Goal: Task Accomplishment & Management: Complete application form

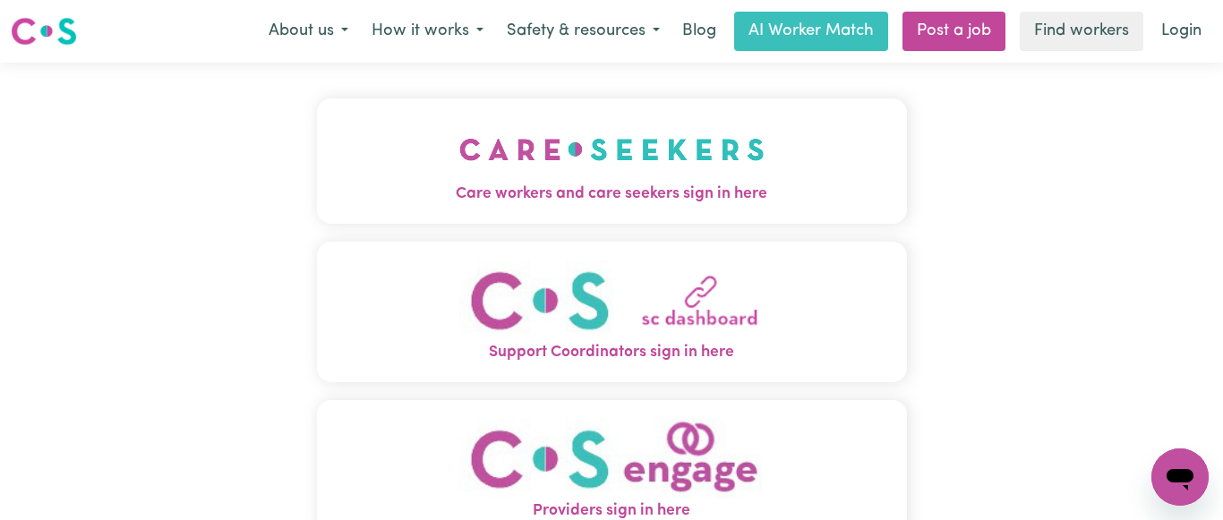
click at [605, 180] on img "Care workers and care seekers sign in here" at bounding box center [611, 149] width 305 height 66
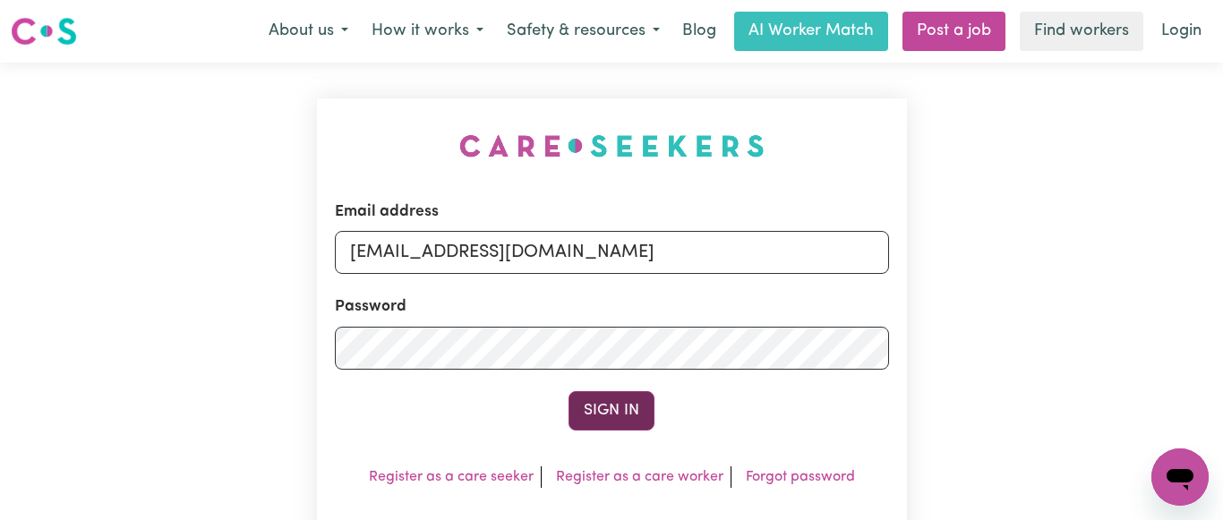
click at [623, 402] on button "Sign In" at bounding box center [611, 410] width 86 height 39
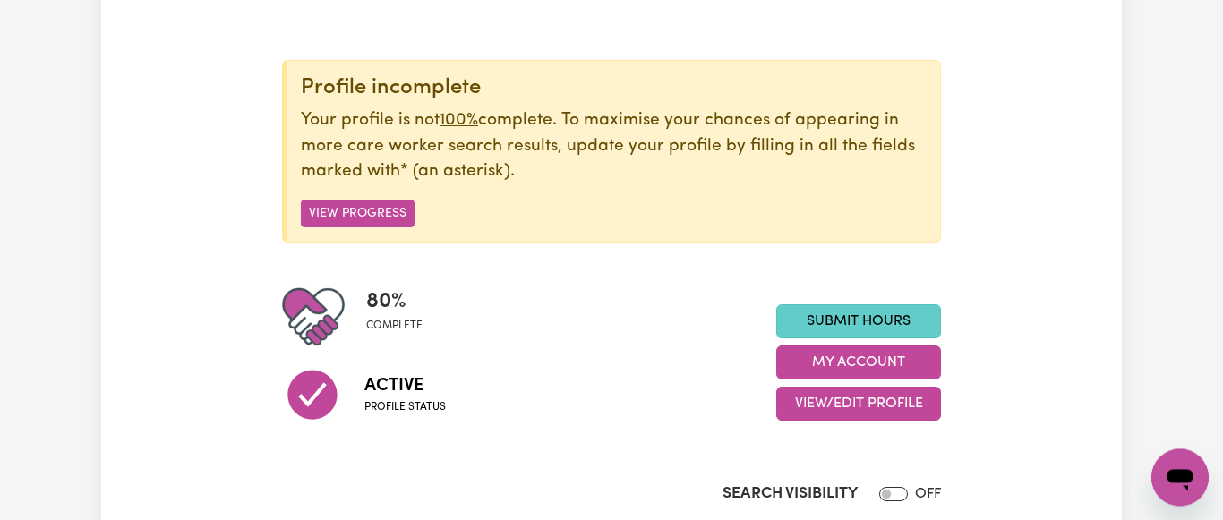
scroll to position [183, 0]
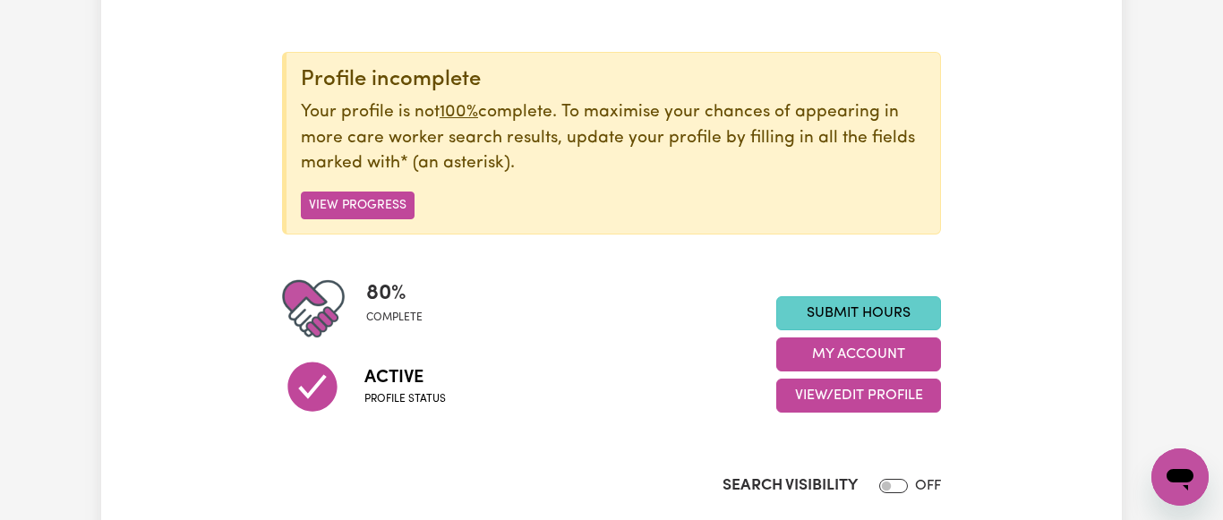
click at [870, 307] on link "Submit Hours" at bounding box center [858, 313] width 165 height 34
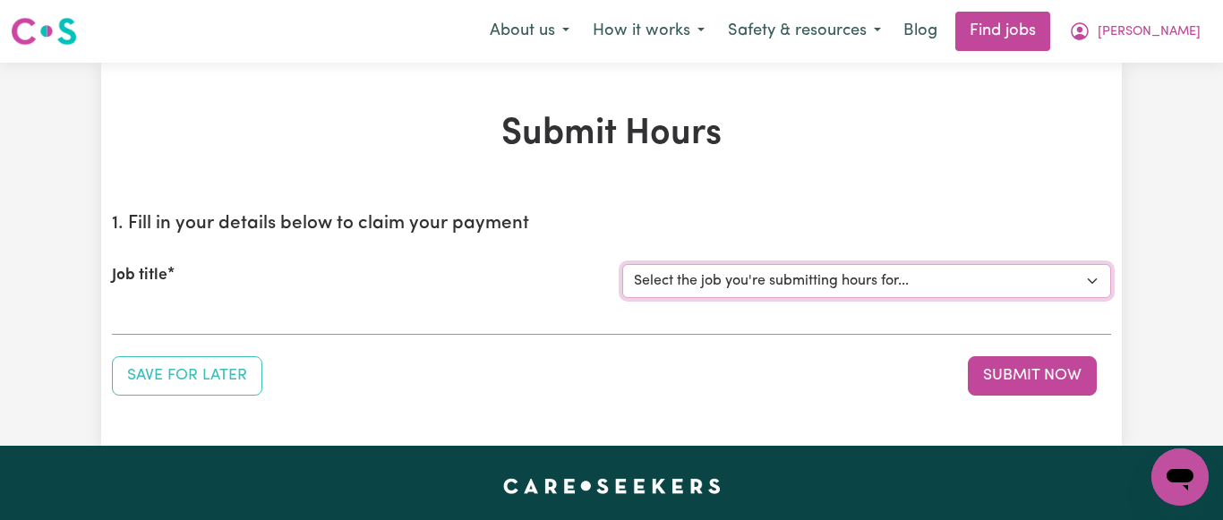
select select "7231"
click option "[[PERSON_NAME] NDIS# 430246936] Support Worker wanted for community access ever…" at bounding box center [0, 0] width 0 height 0
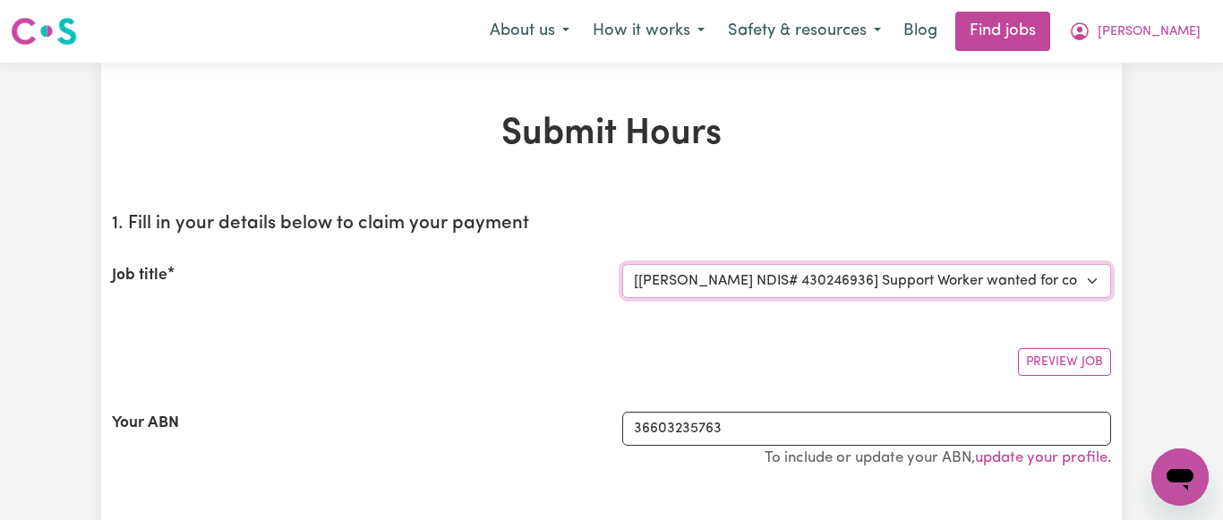
click at [622, 264] on select "Select the job you're submitting hours for... [[PERSON_NAME] NDIS# 430246936] S…" at bounding box center [866, 281] width 489 height 34
click at [848, 284] on select "Select the job you're submitting hours for... [[PERSON_NAME] NDIS# 430246936] S…" at bounding box center [866, 281] width 489 height 34
click at [622, 264] on select "Select the job you're submitting hours for... [[PERSON_NAME] NDIS# 430246936] S…" at bounding box center [866, 281] width 489 height 34
click at [849, 284] on select "Select the job you're submitting hours for... [[PERSON_NAME] NDIS# 430246936] S…" at bounding box center [866, 281] width 489 height 34
click at [622, 264] on select "Select the job you're submitting hours for... [[PERSON_NAME] NDIS# 430246936] S…" at bounding box center [866, 281] width 489 height 34
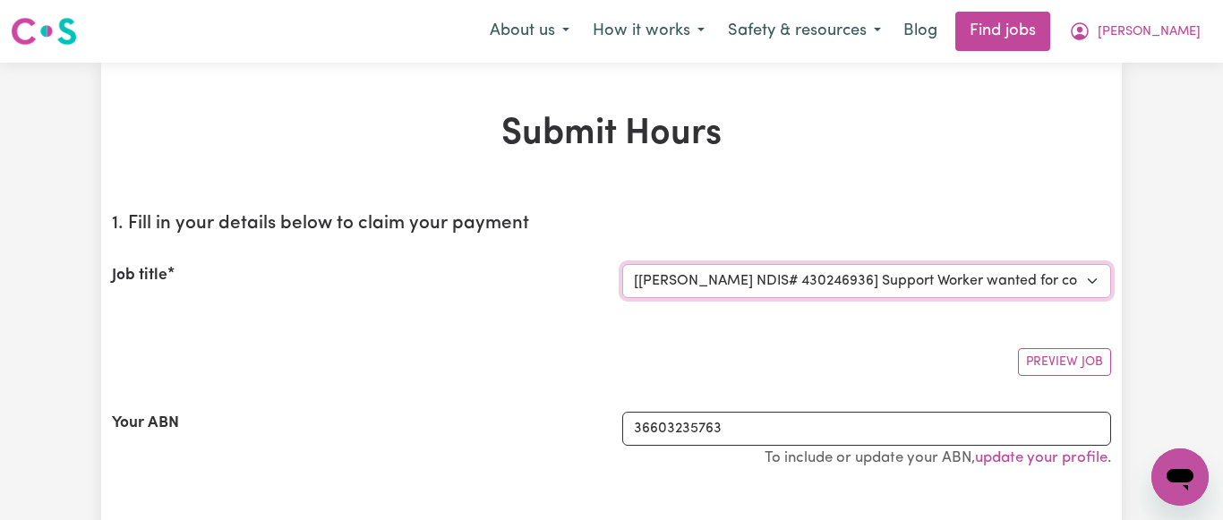
click option "[[PERSON_NAME] NDIS# 430246936] Support Worker wanted for community access ever…" at bounding box center [0, 0] width 0 height 0
click at [622, 264] on select "Select the job you're submitting hours for... [[PERSON_NAME] NDIS# 430246936] S…" at bounding box center [866, 281] width 489 height 34
drag, startPoint x: 737, startPoint y: 279, endPoint x: 811, endPoint y: 181, distance: 123.3
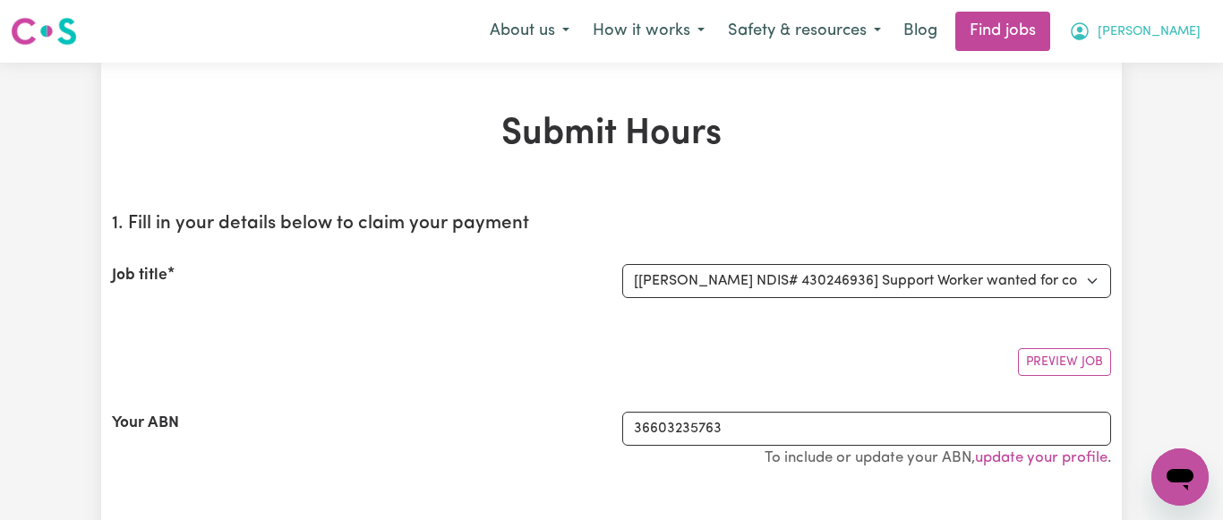
click at [1189, 24] on span "[PERSON_NAME]" at bounding box center [1148, 32] width 103 height 20
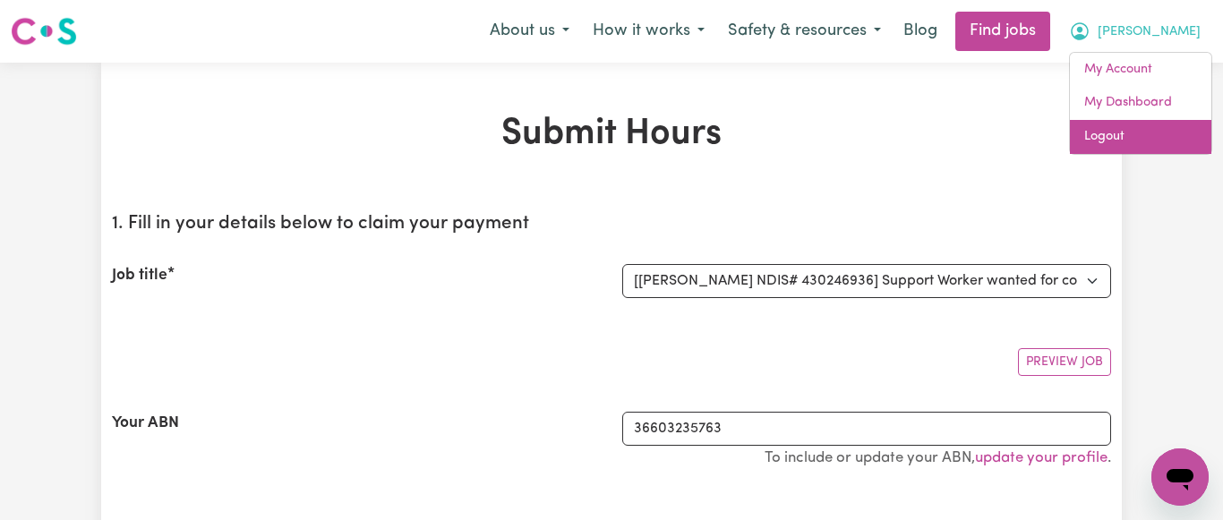
click at [1100, 139] on link "Logout" at bounding box center [1140, 137] width 141 height 34
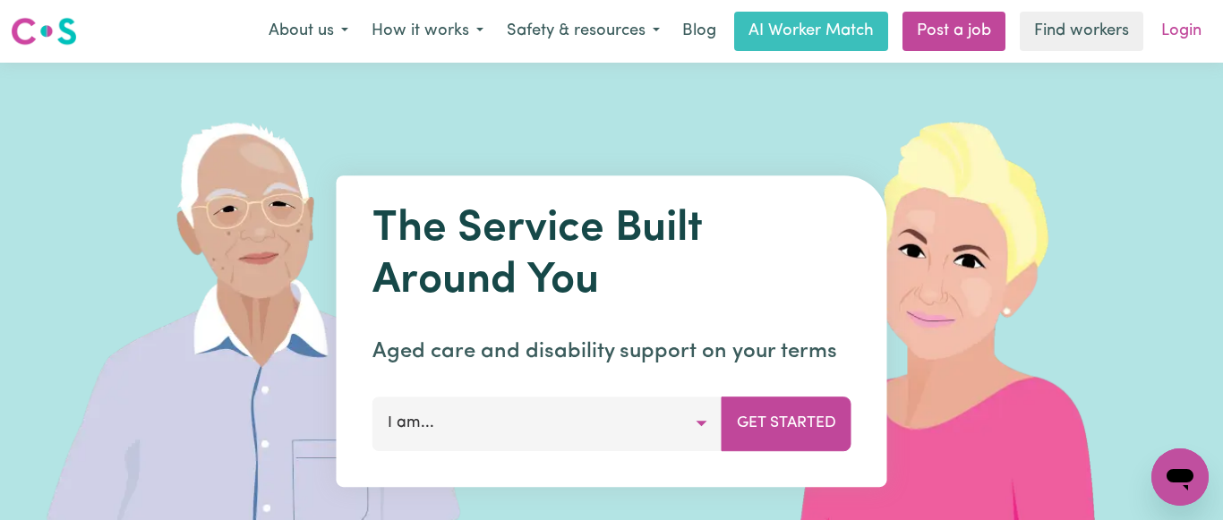
click at [1188, 28] on link "Login" at bounding box center [1181, 31] width 62 height 39
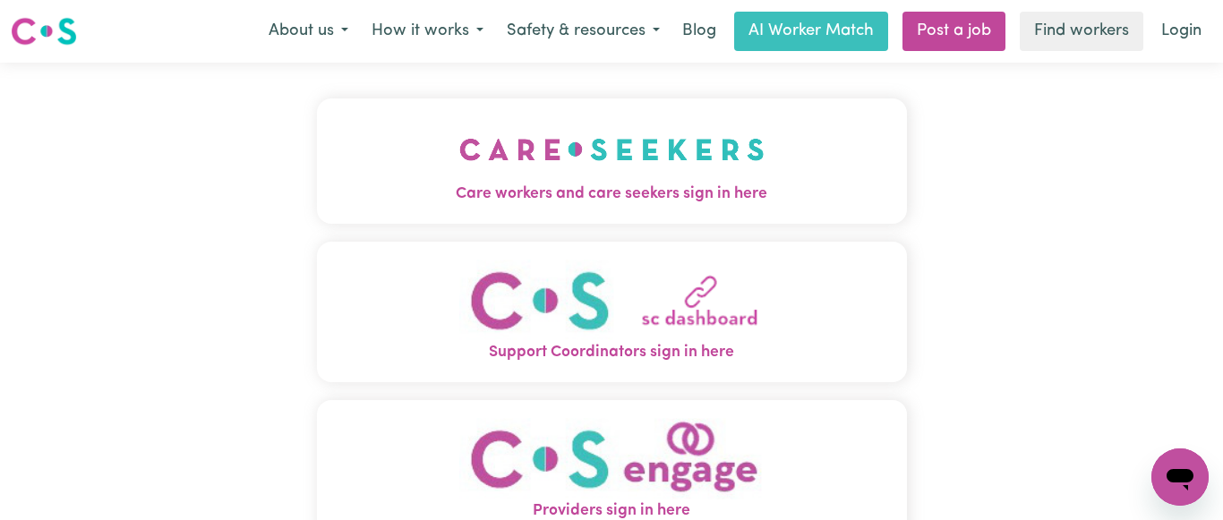
click at [661, 148] on img "Care workers and care seekers sign in here" at bounding box center [611, 149] width 305 height 66
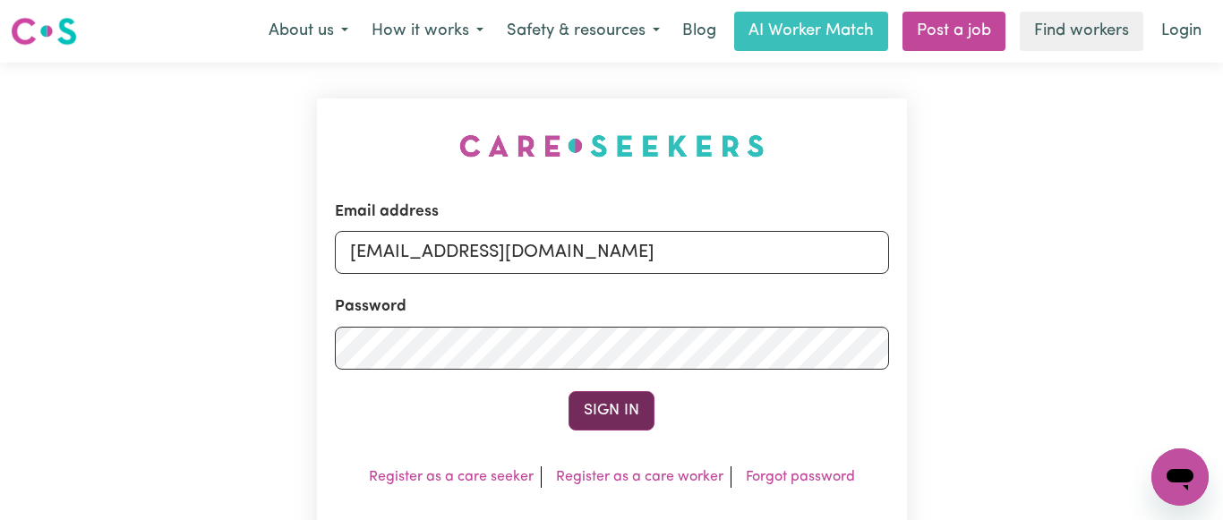
click at [617, 411] on button "Sign In" at bounding box center [611, 410] width 86 height 39
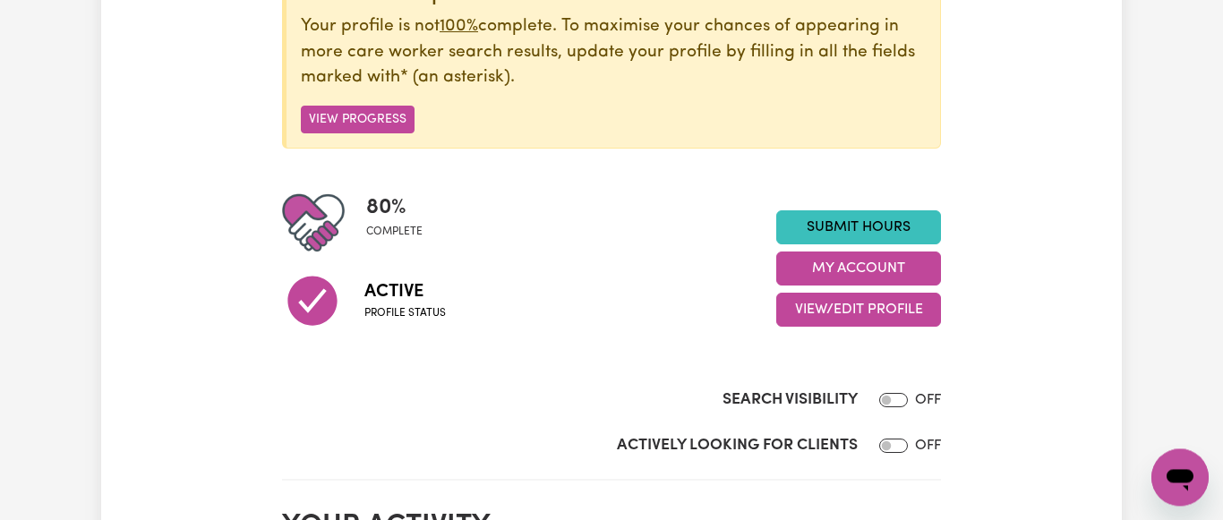
scroll to position [274, 0]
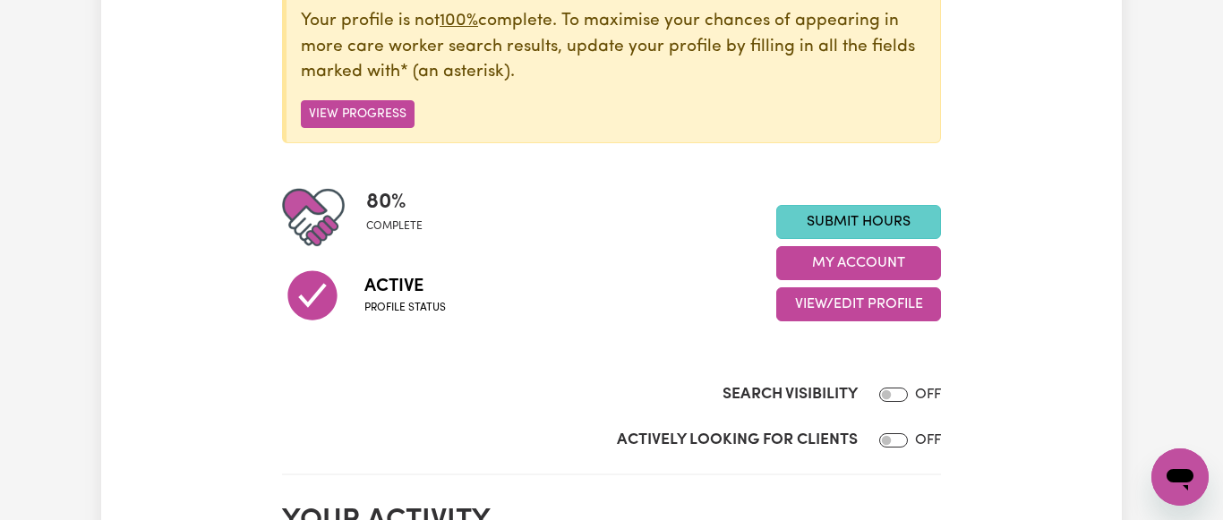
click at [876, 209] on link "Submit Hours" at bounding box center [858, 222] width 165 height 34
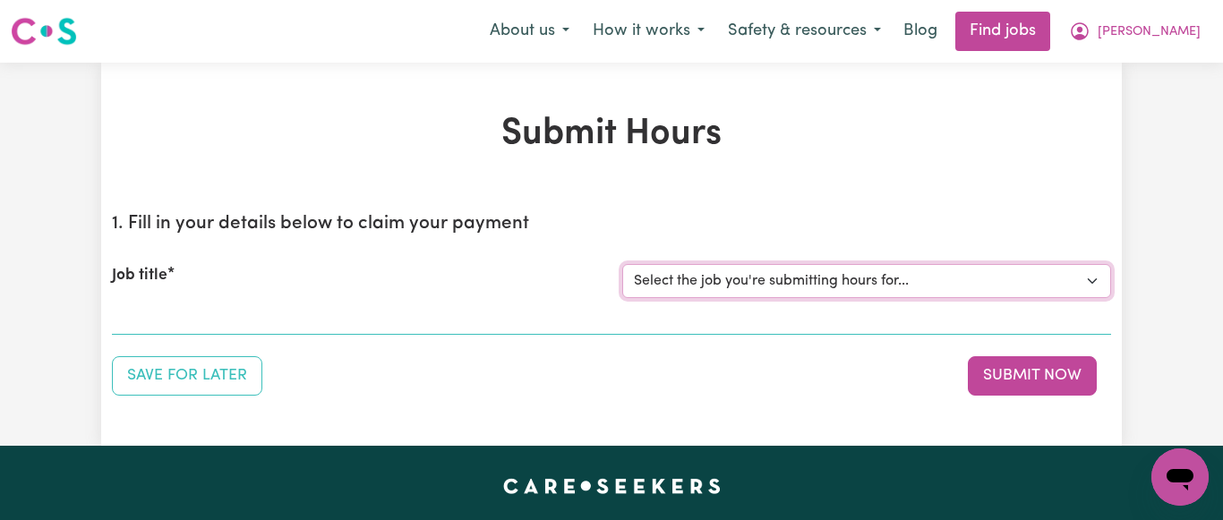
select select "7231"
click option "[[PERSON_NAME] NDIS# 430246936] Support Worker wanted for community access ever…" at bounding box center [0, 0] width 0 height 0
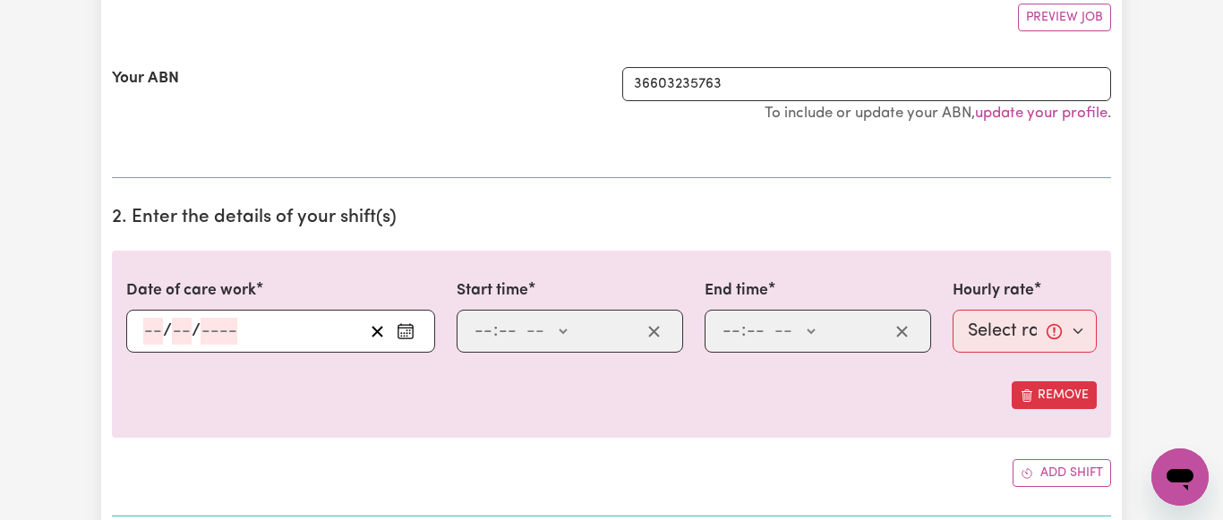
scroll to position [456, 0]
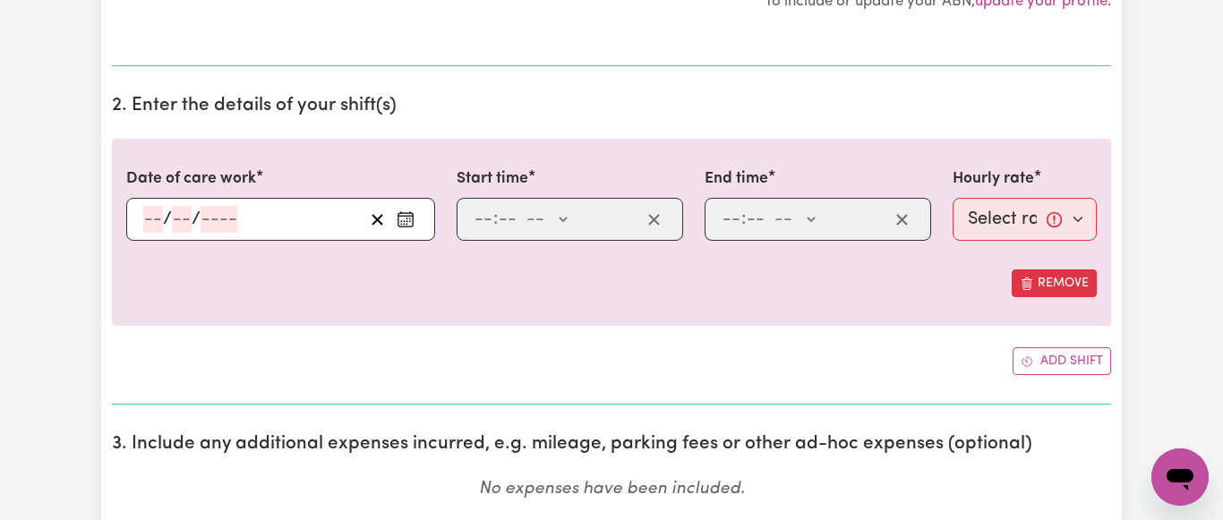
click at [405, 217] on icon "Enter the date of care work" at bounding box center [406, 219] width 18 height 18
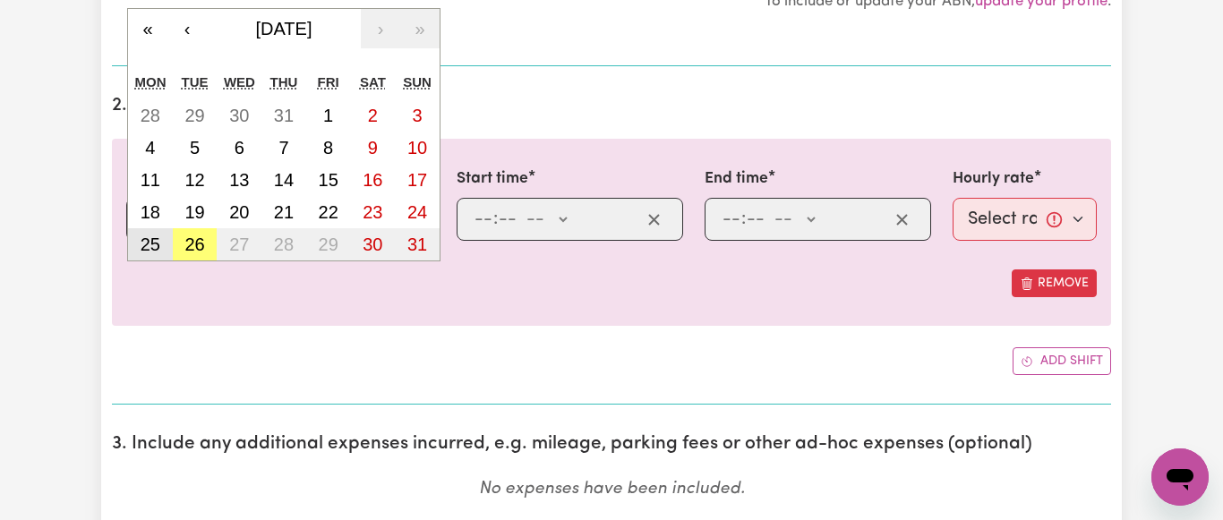
click at [140, 241] on button "25" at bounding box center [150, 244] width 45 height 32
type input "[DATE]"
type input "25"
type input "8"
type input "2025"
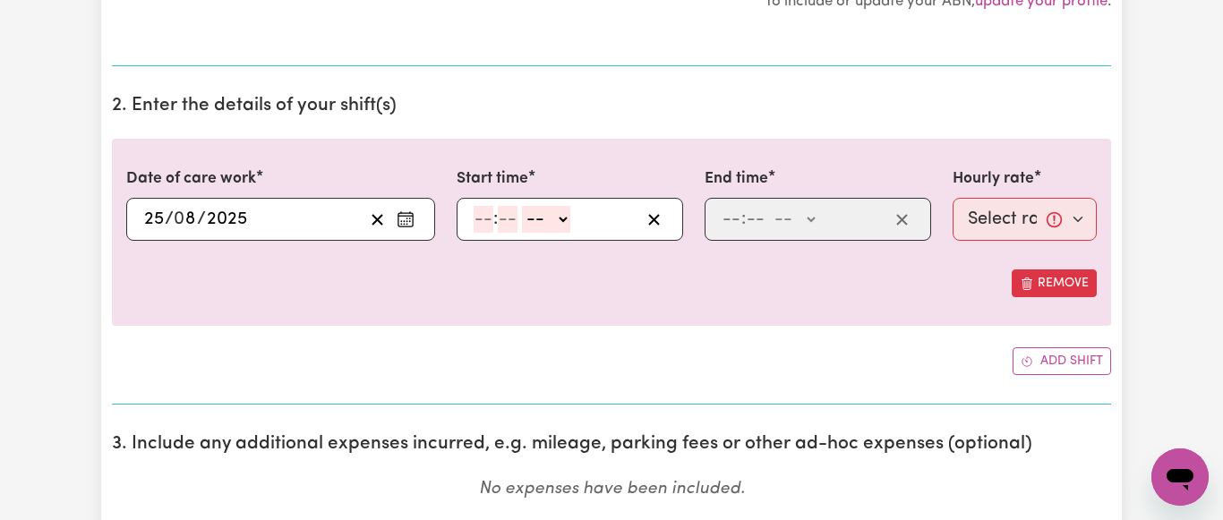
click at [480, 217] on input "number" at bounding box center [483, 219] width 20 height 27
type input "12"
type input "30"
click at [523, 206] on select "-- AM PM" at bounding box center [547, 219] width 48 height 27
select select "pm"
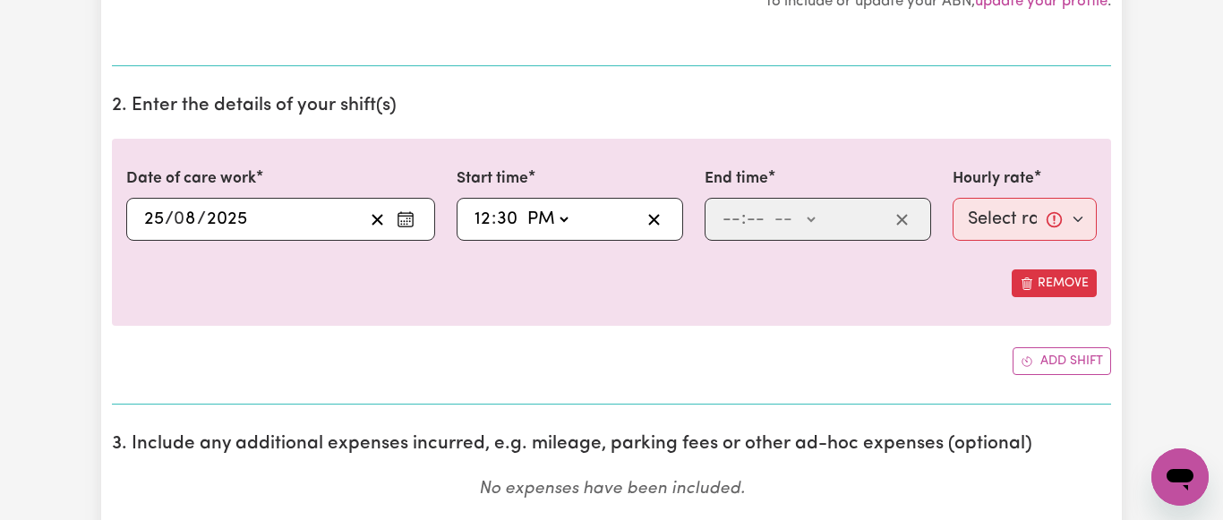
click option "PM" at bounding box center [0, 0] width 0 height 0
type input "12:30"
click at [731, 218] on input "number" at bounding box center [731, 219] width 20 height 27
click at [728, 218] on input "3" at bounding box center [727, 219] width 12 height 27
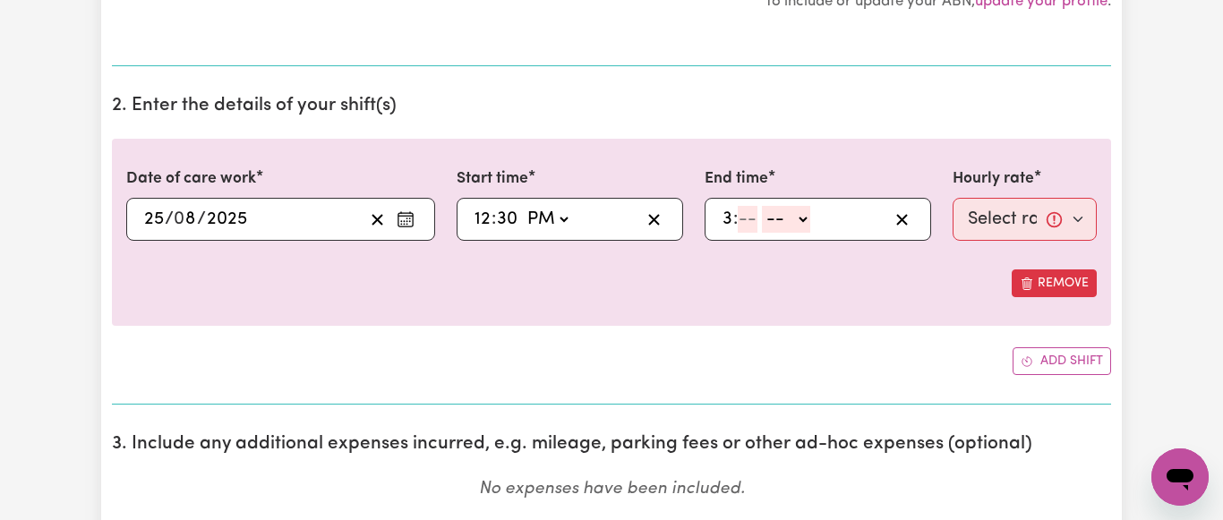
click at [725, 221] on input "3" at bounding box center [727, 219] width 12 height 27
type input "1"
click at [772, 273] on div "Remove" at bounding box center [611, 283] width 970 height 28
click at [738, 215] on input "number" at bounding box center [748, 219] width 20 height 27
drag, startPoint x: 726, startPoint y: 222, endPoint x: 738, endPoint y: 217, distance: 13.6
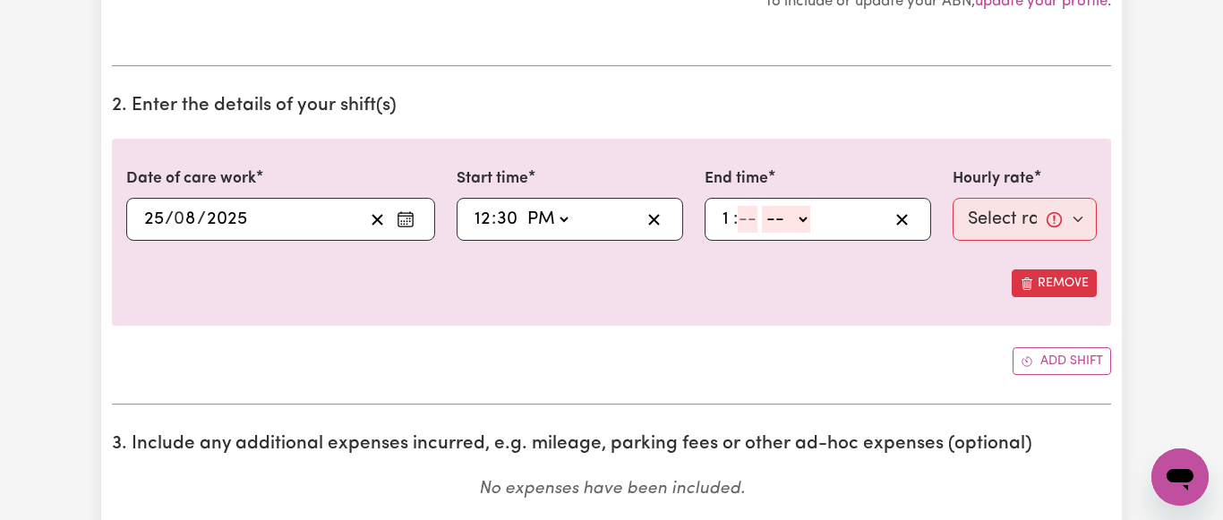
click at [732, 219] on input "1" at bounding box center [727, 219] width 12 height 27
click at [746, 222] on input "number" at bounding box center [748, 219] width 20 height 27
type input "15"
click at [723, 217] on input "1" at bounding box center [727, 219] width 12 height 27
type input "2"
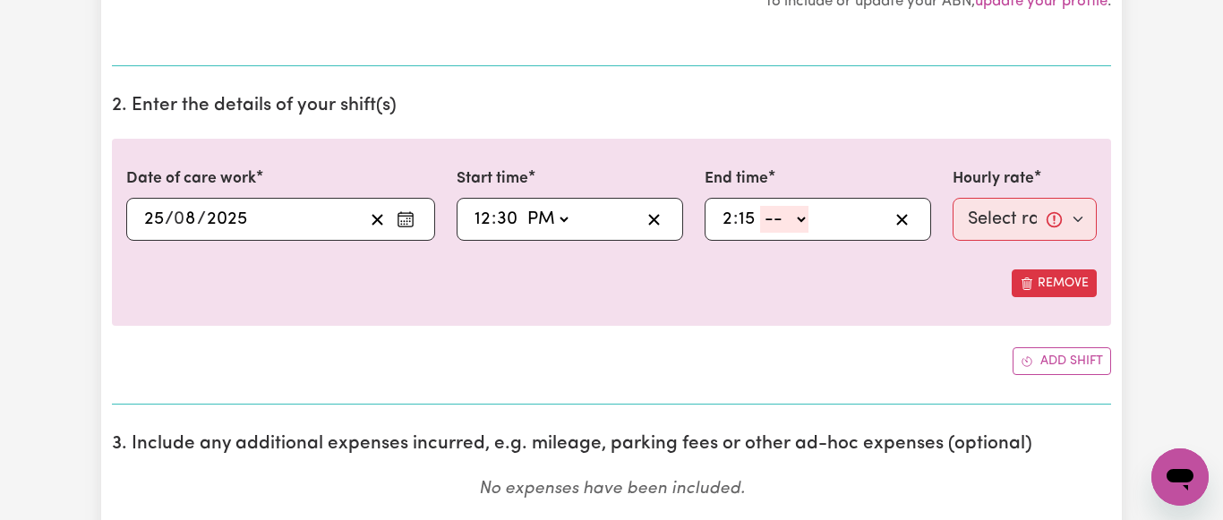
click at [740, 274] on div "Remove" at bounding box center [611, 283] width 970 height 28
click at [760, 206] on select "-- AM PM" at bounding box center [784, 219] width 48 height 27
select select "pm"
click option "PM" at bounding box center [0, 0] width 0 height 0
type input "14:15"
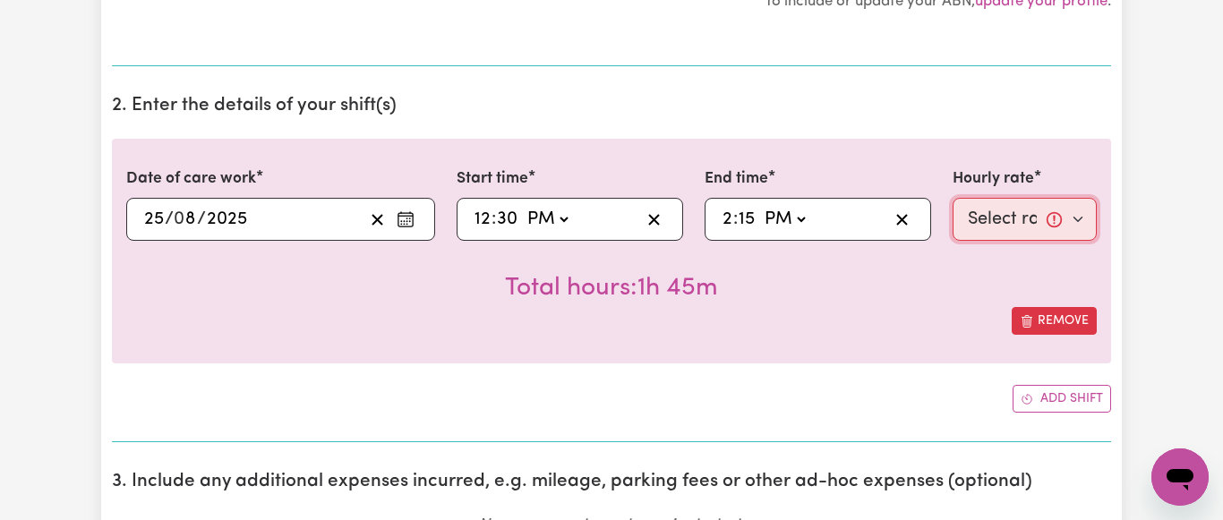
click at [952, 198] on select "Select rate... $64.81 (Weekday) $93.56 ([DATE])" at bounding box center [1024, 219] width 144 height 43
select select "64.81-Weekday"
click option "$64.81 (Weekday)" at bounding box center [0, 0] width 0 height 0
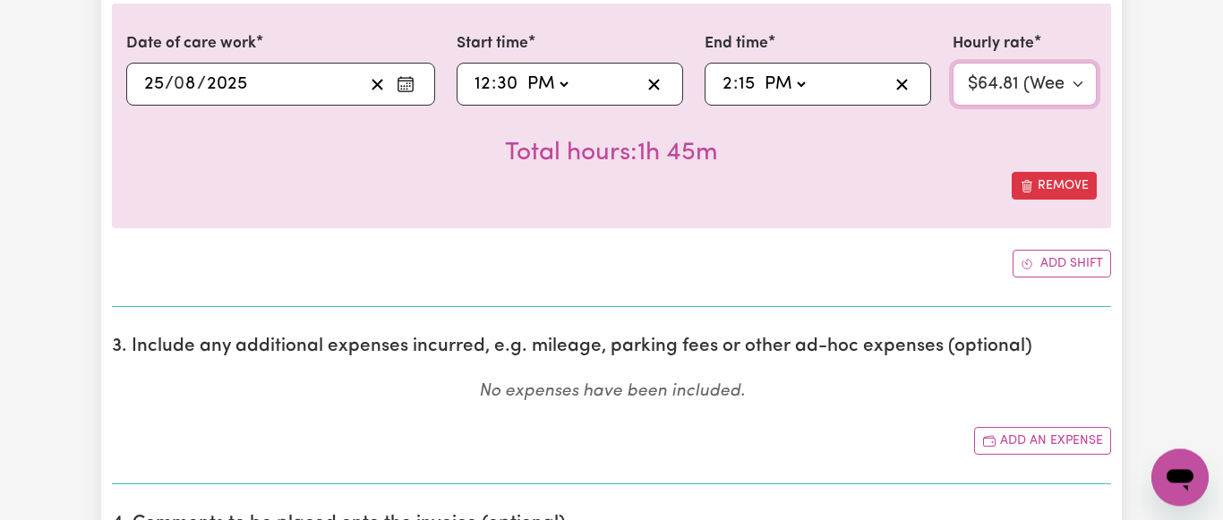
scroll to position [639, 0]
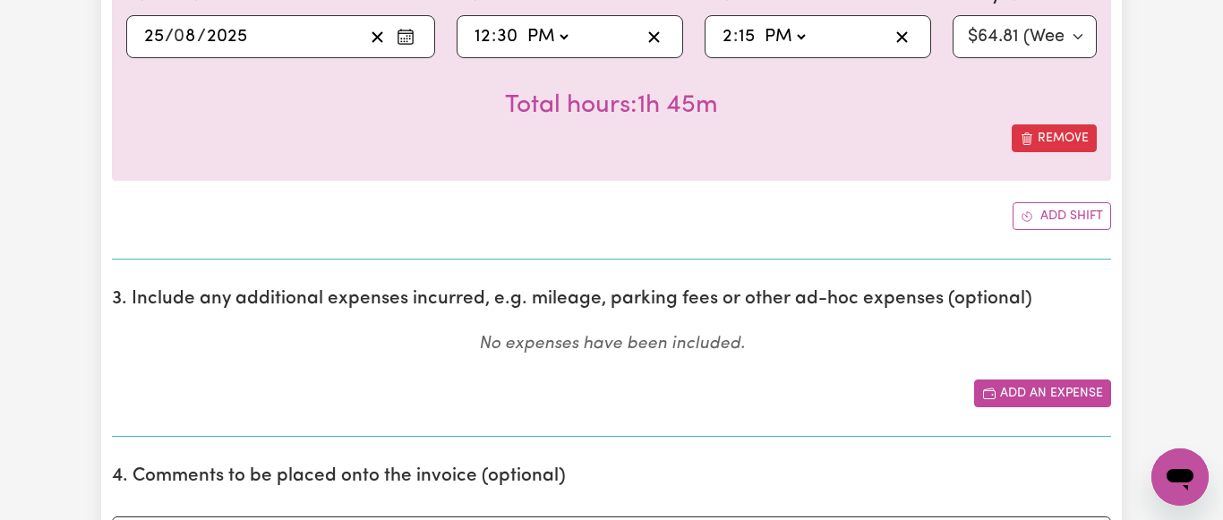
click at [1062, 390] on button "Add an expense" at bounding box center [1042, 394] width 137 height 28
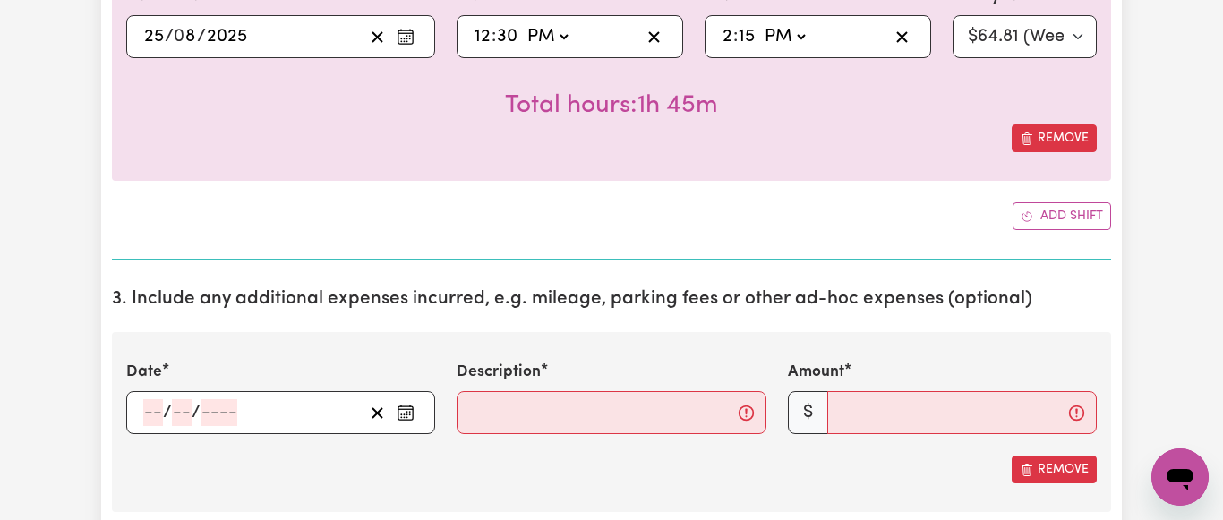
click at [410, 410] on icon "Enter the date of expense" at bounding box center [405, 410] width 14 height 0
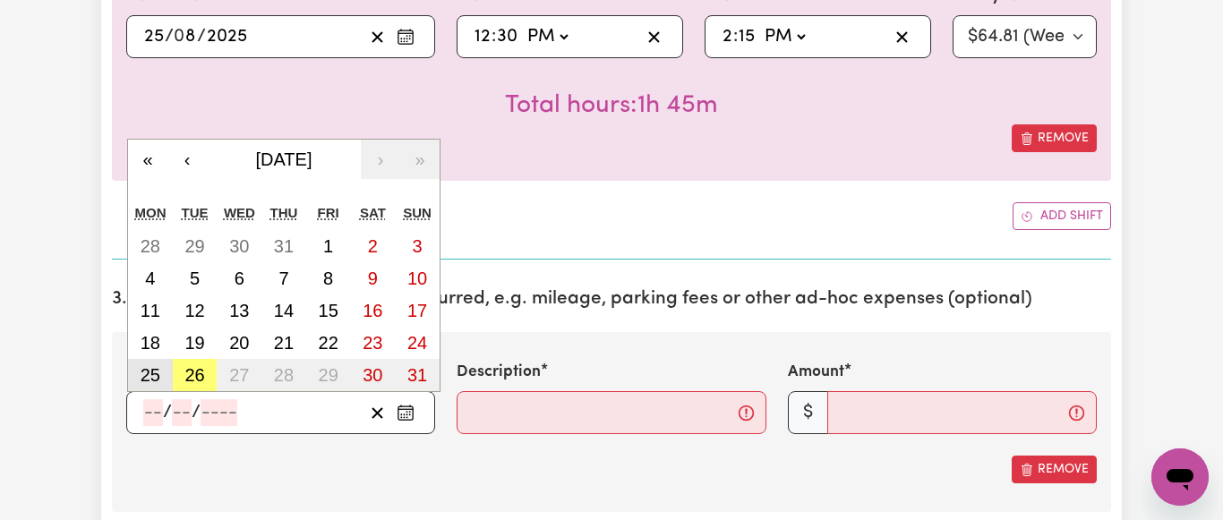
click at [151, 375] on abbr "25" at bounding box center [151, 375] width 20 height 20
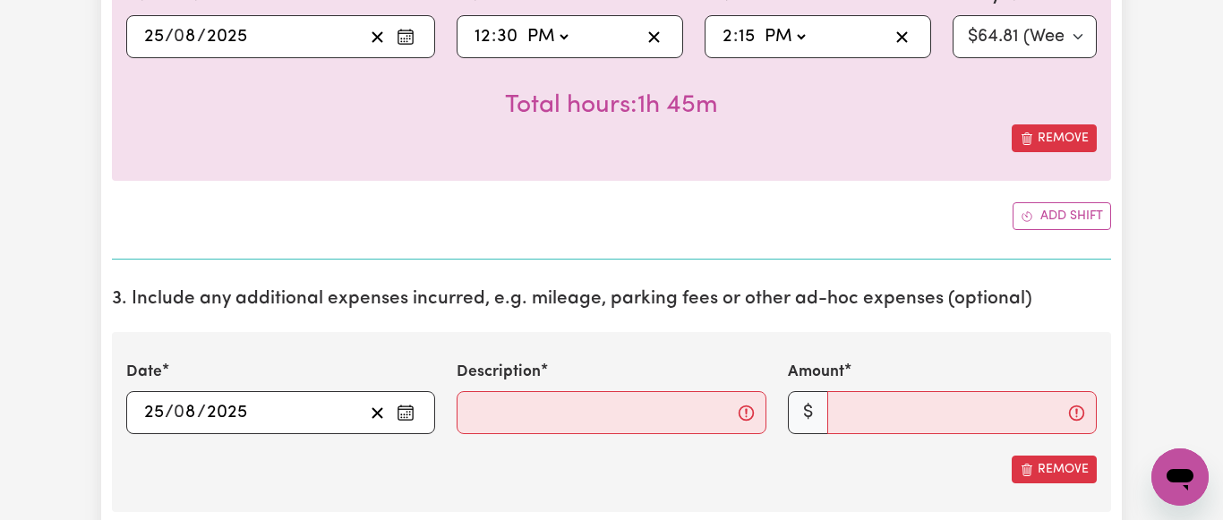
type input "[DATE]"
type input "25"
type input "8"
type input "2025"
click at [528, 423] on input "Description" at bounding box center [610, 412] width 309 height 43
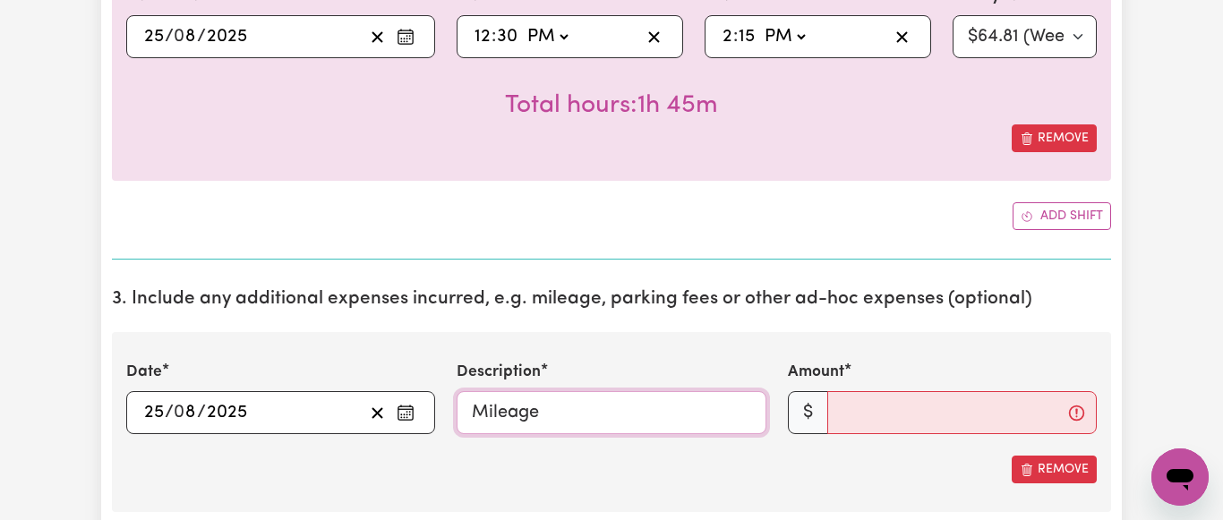
type input "Mileage"
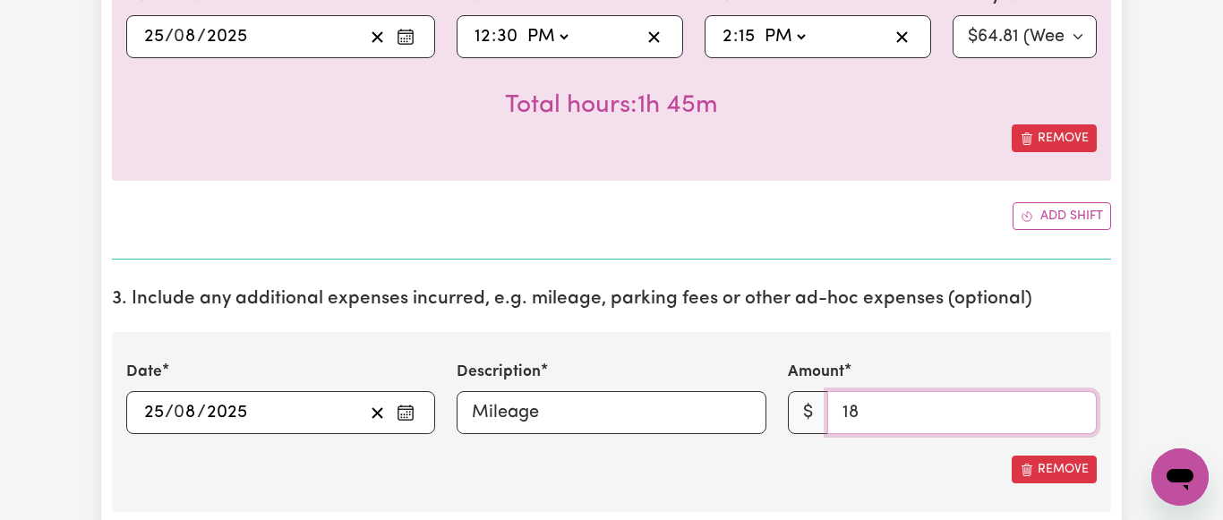
type input "18"
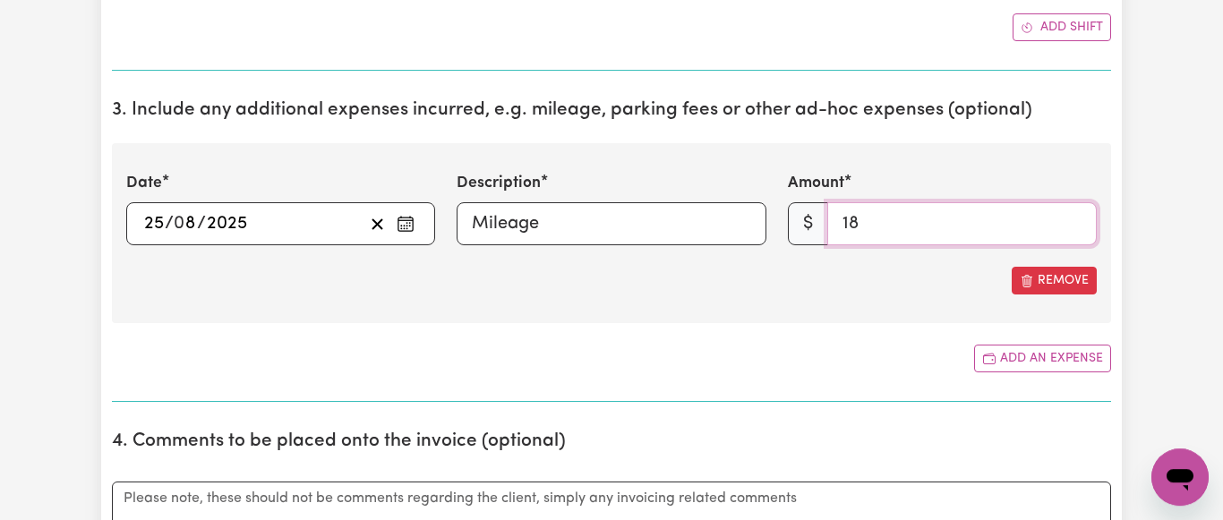
scroll to position [1004, 0]
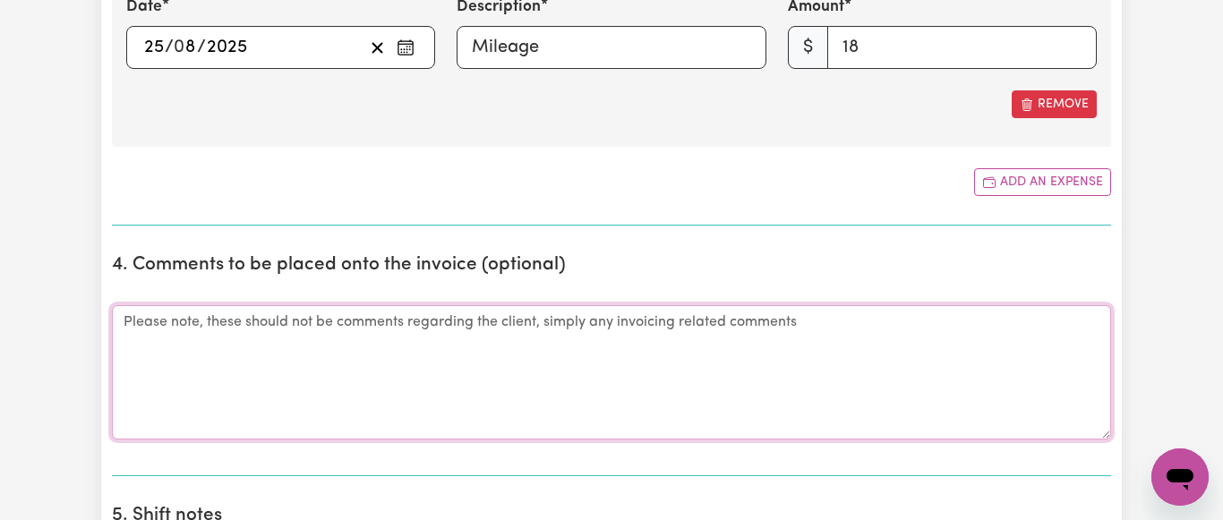
drag, startPoint x: 115, startPoint y: 321, endPoint x: 158, endPoint y: 320, distance: 42.1
click at [125, 320] on textarea "Comments" at bounding box center [611, 372] width 999 height 134
drag, startPoint x: 337, startPoint y: 322, endPoint x: 387, endPoint y: 321, distance: 50.1
click at [387, 321] on textarea "Trip to [GEOGRAPHIC_DATA] for an event. Brought [PERSON_NAME] to get l" at bounding box center [611, 372] width 999 height 134
click at [521, 322] on textarea "Trip to [GEOGRAPHIC_DATA] for an event. Also brought [PERSON_NAME] to get l" at bounding box center [611, 372] width 999 height 134
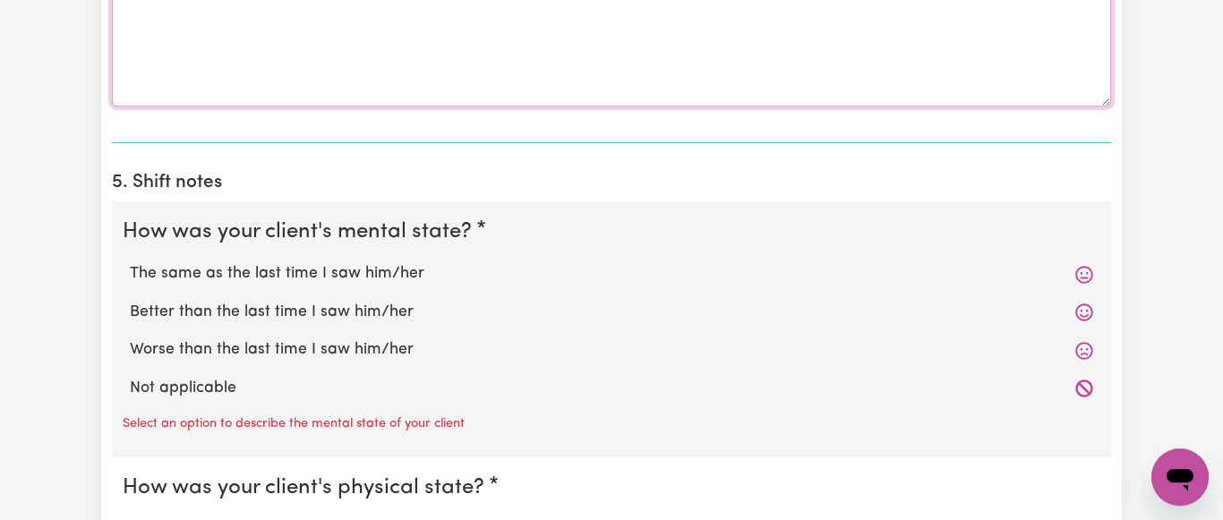
scroll to position [1369, 0]
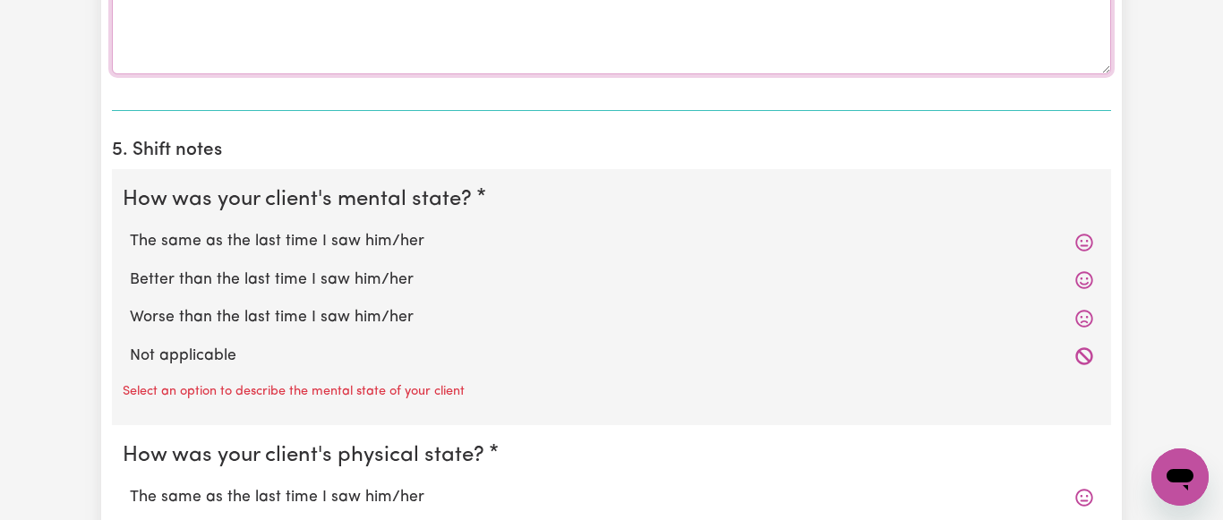
type textarea "Trip to [GEOGRAPHIC_DATA] for an event. Also brought [PERSON_NAME] to get lunch."
click at [384, 249] on label "The same as the last time I saw him/her" at bounding box center [611, 241] width 963 height 23
click at [130, 230] on input "The same as the last time I saw him/her" at bounding box center [129, 229] width 1 height 1
radio input "true"
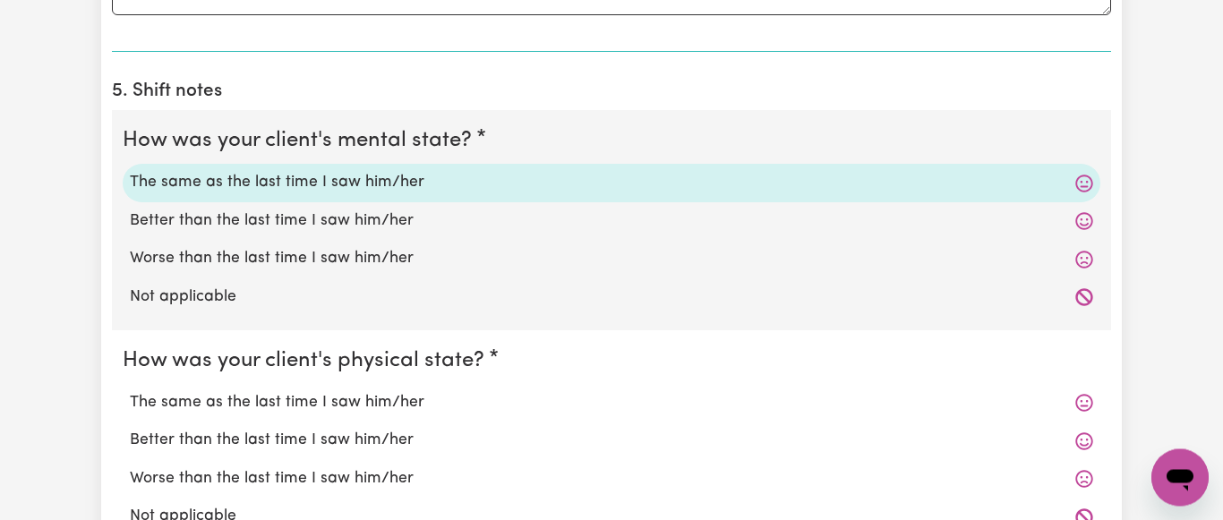
scroll to position [1552, 0]
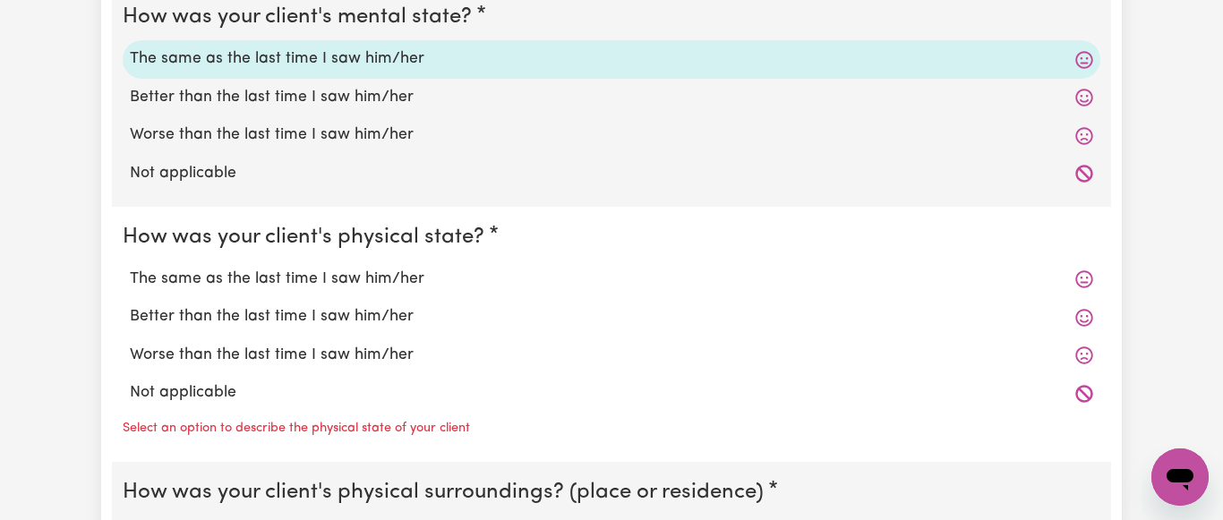
click at [388, 280] on label "The same as the last time I saw him/her" at bounding box center [611, 279] width 963 height 23
click at [130, 268] on input "The same as the last time I saw him/her" at bounding box center [129, 267] width 1 height 1
radio input "true"
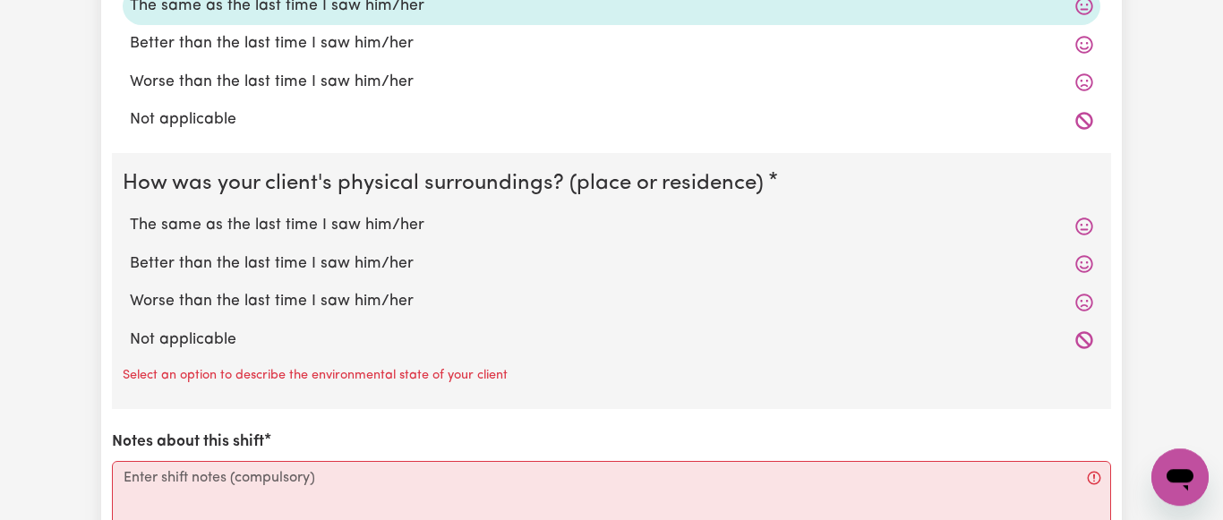
scroll to position [1826, 0]
click at [391, 228] on label "The same as the last time I saw him/her" at bounding box center [611, 224] width 963 height 23
click at [130, 213] on input "The same as the last time I saw him/her" at bounding box center [129, 212] width 1 height 1
radio input "true"
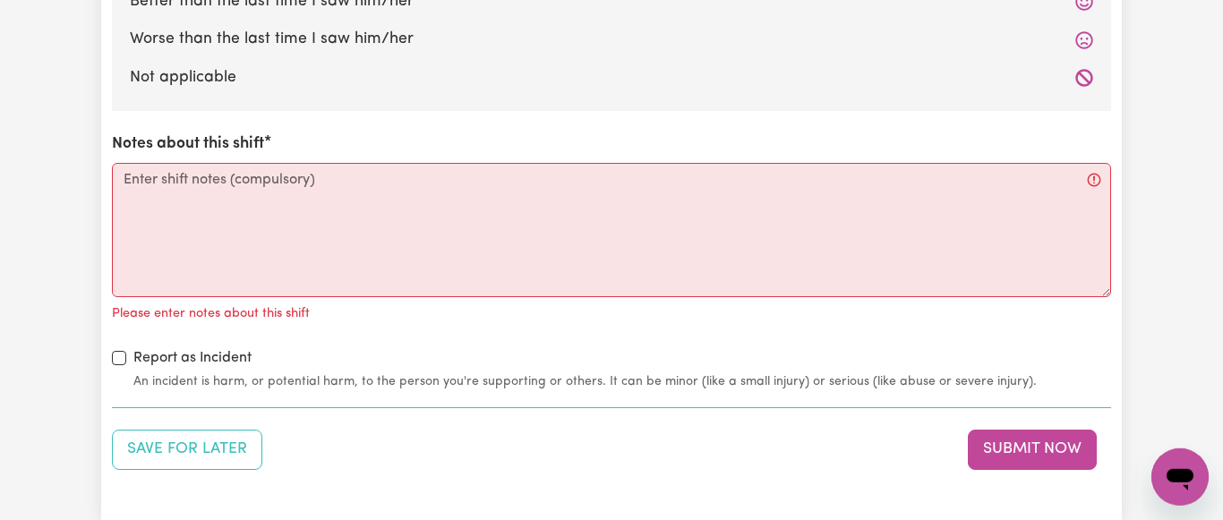
scroll to position [2100, 0]
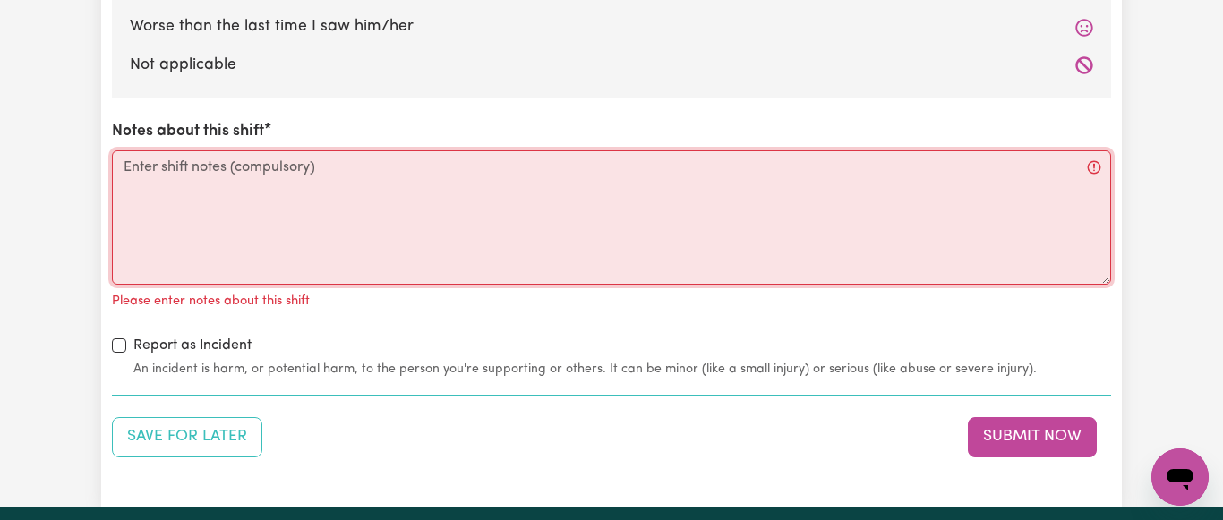
click at [146, 177] on textarea "Notes about this shift" at bounding box center [611, 217] width 999 height 134
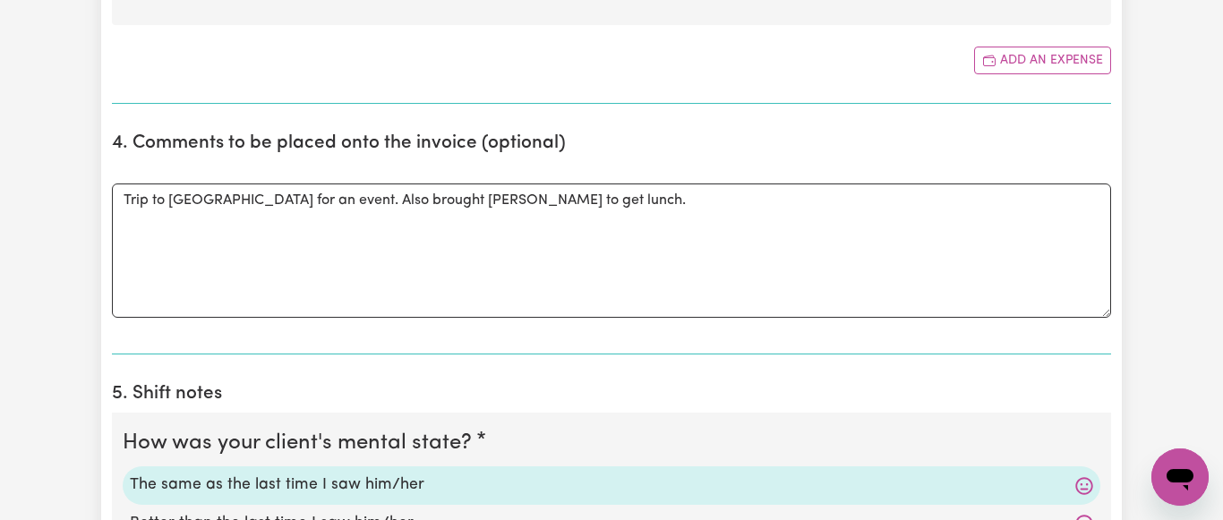
scroll to position [1096, 0]
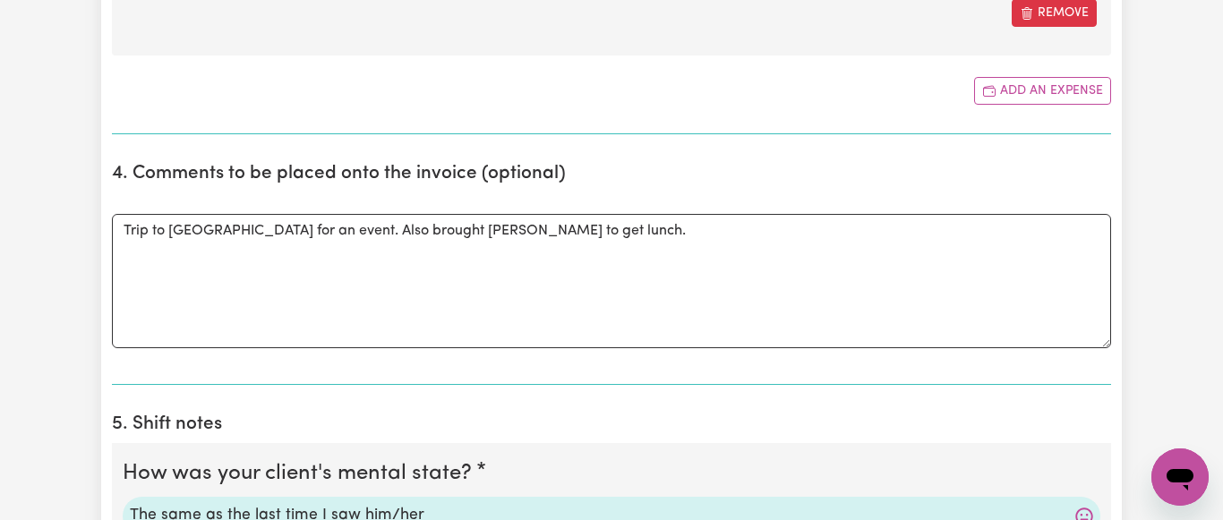
type textarea "[PERSON_NAME] enjoyed the event although was tired afterwards. His eyes were go…"
click at [351, 230] on textarea "Trip to [GEOGRAPHIC_DATA] for an event. Also brought [PERSON_NAME] to get lunch." at bounding box center [611, 281] width 999 height 134
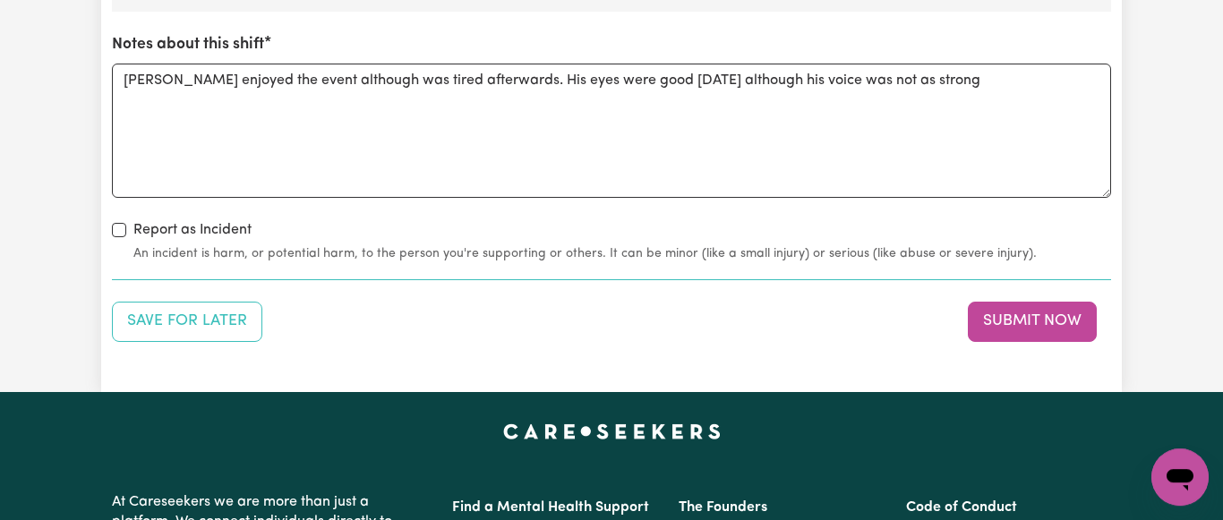
scroll to position [2191, 0]
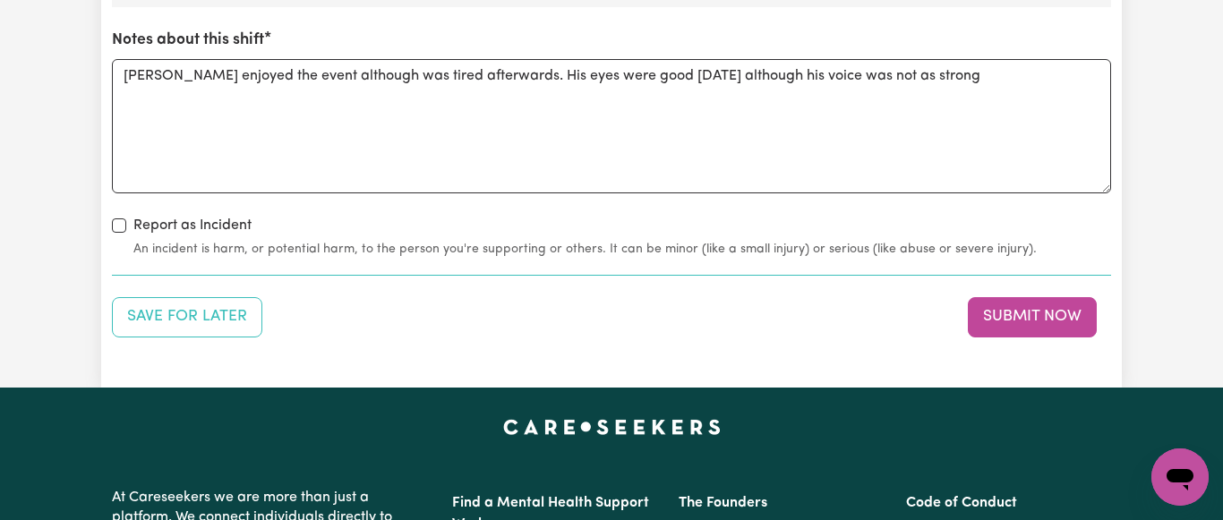
type textarea "Trip to [GEOGRAPHIC_DATA] for an event. Afterwards brought [PERSON_NAME] to get…"
click at [928, 83] on textarea "[PERSON_NAME] enjoyed the event although was tired afterwards. His eyes were go…" at bounding box center [611, 126] width 999 height 134
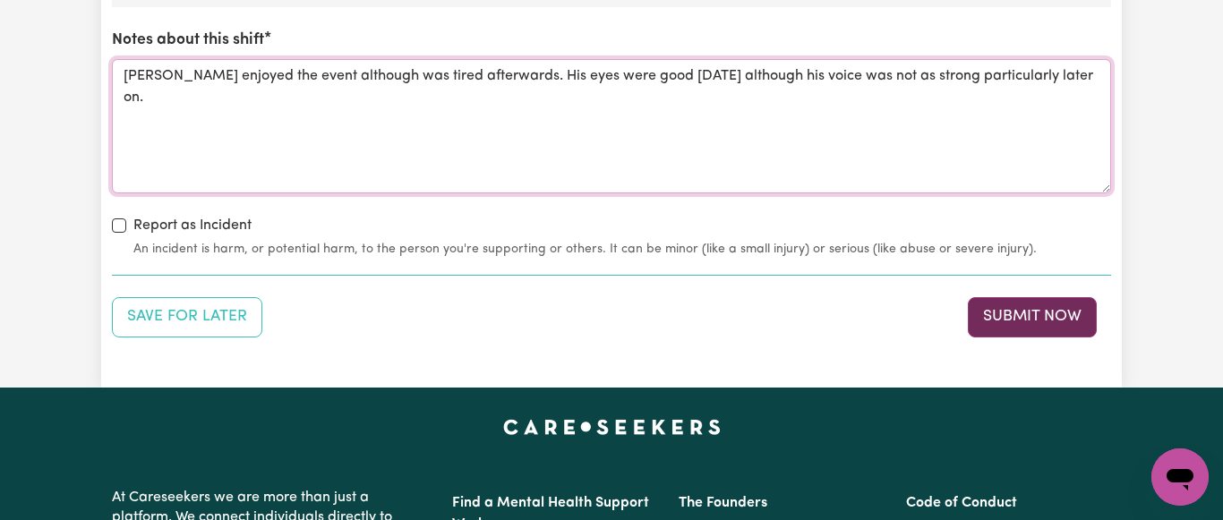
type textarea "[PERSON_NAME] enjoyed the event although was tired afterwards. His eyes were go…"
click at [1013, 320] on button "Submit Now" at bounding box center [1032, 316] width 129 height 39
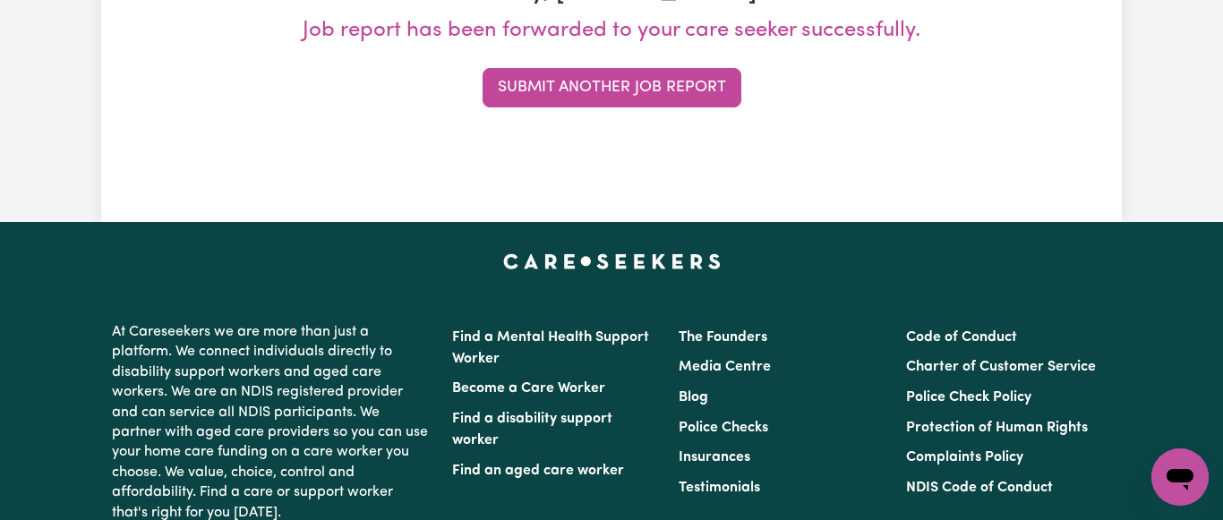
scroll to position [0, 0]
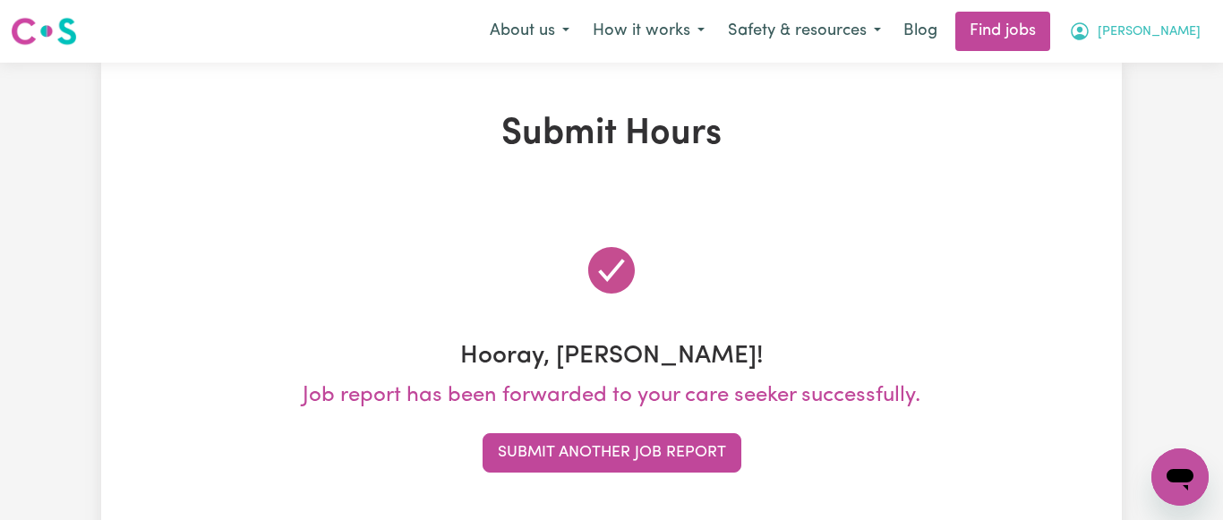
click at [1190, 28] on span "[PERSON_NAME]" at bounding box center [1148, 32] width 103 height 20
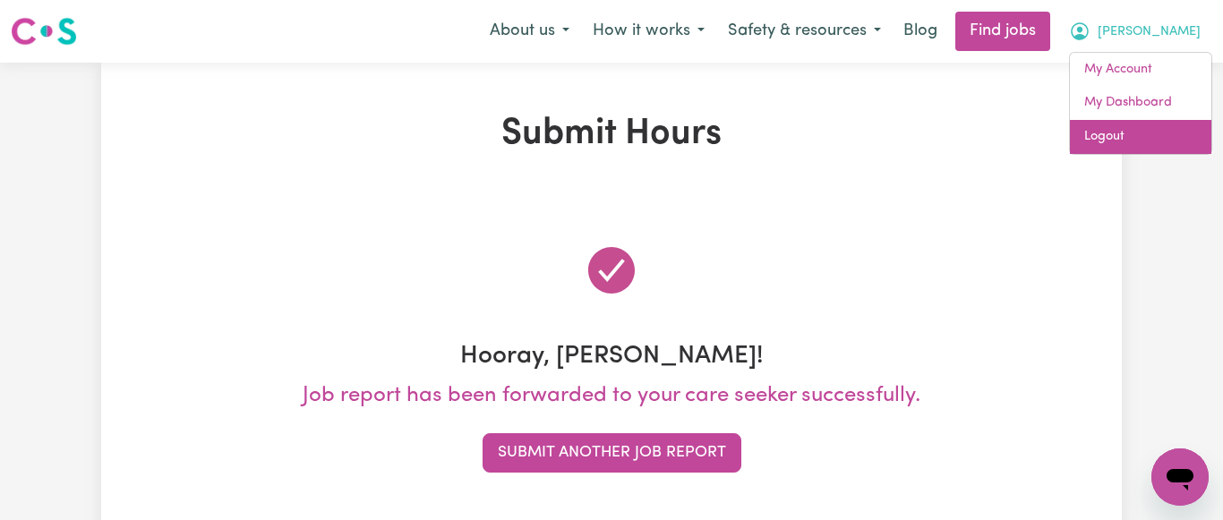
click at [1103, 139] on link "Logout" at bounding box center [1140, 137] width 141 height 34
